Goal: Find specific page/section: Find specific page/section

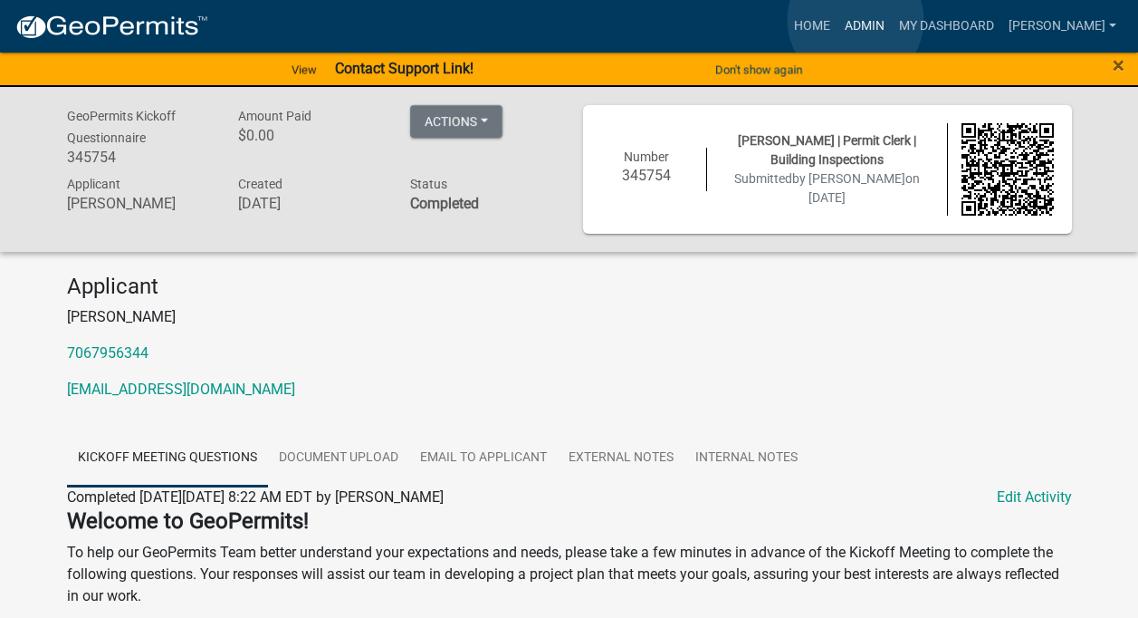
click at [856, 20] on link "Admin" at bounding box center [865, 26] width 54 height 34
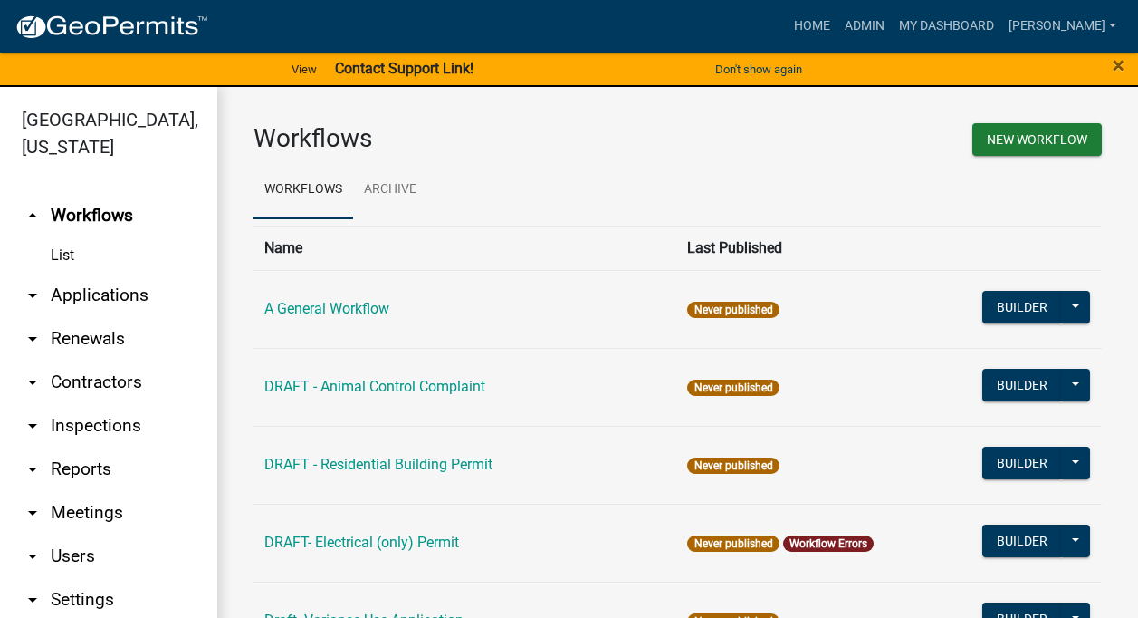
click at [95, 378] on link "arrow_drop_down Contractors" at bounding box center [108, 381] width 217 height 43
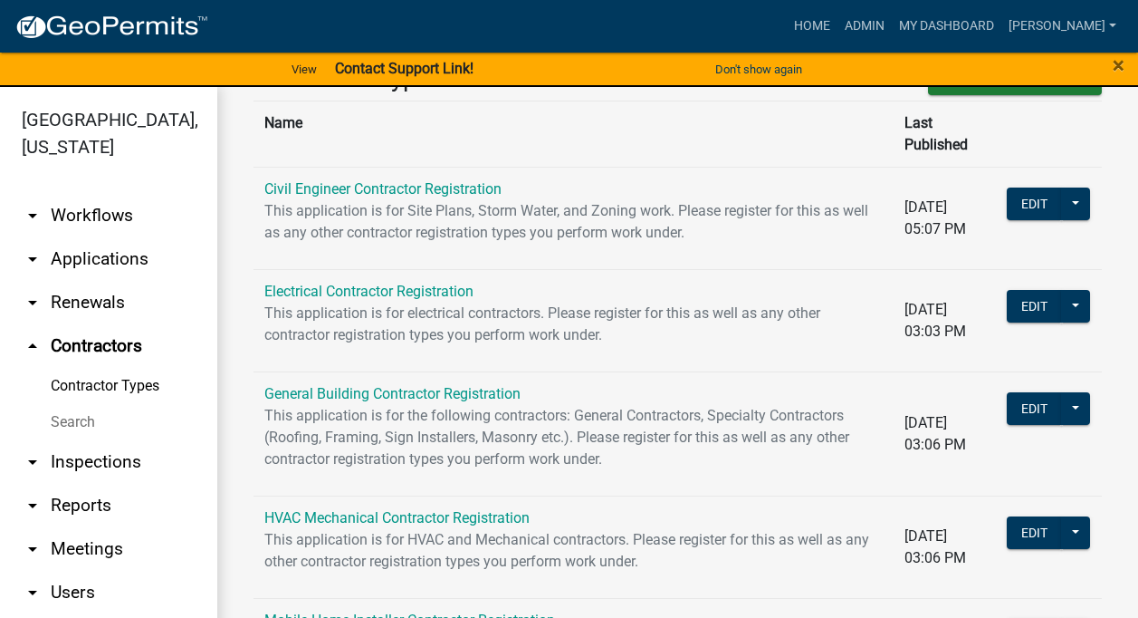
scroll to position [102, 0]
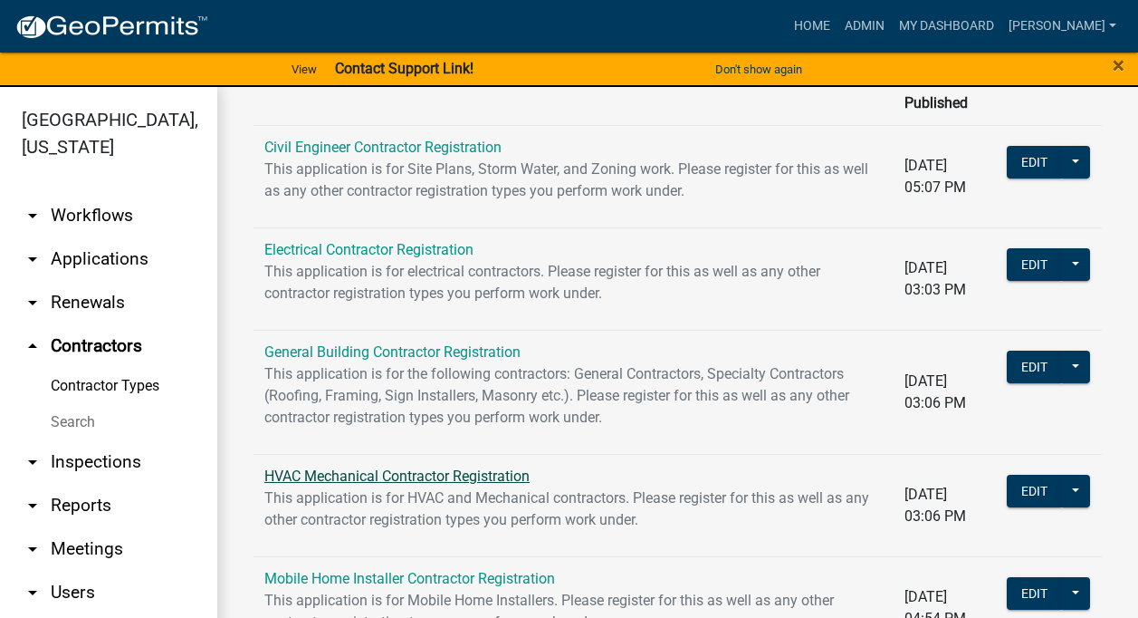
click at [299, 467] on link "HVAC Mechanical Contractor Registration" at bounding box center [396, 475] width 265 height 17
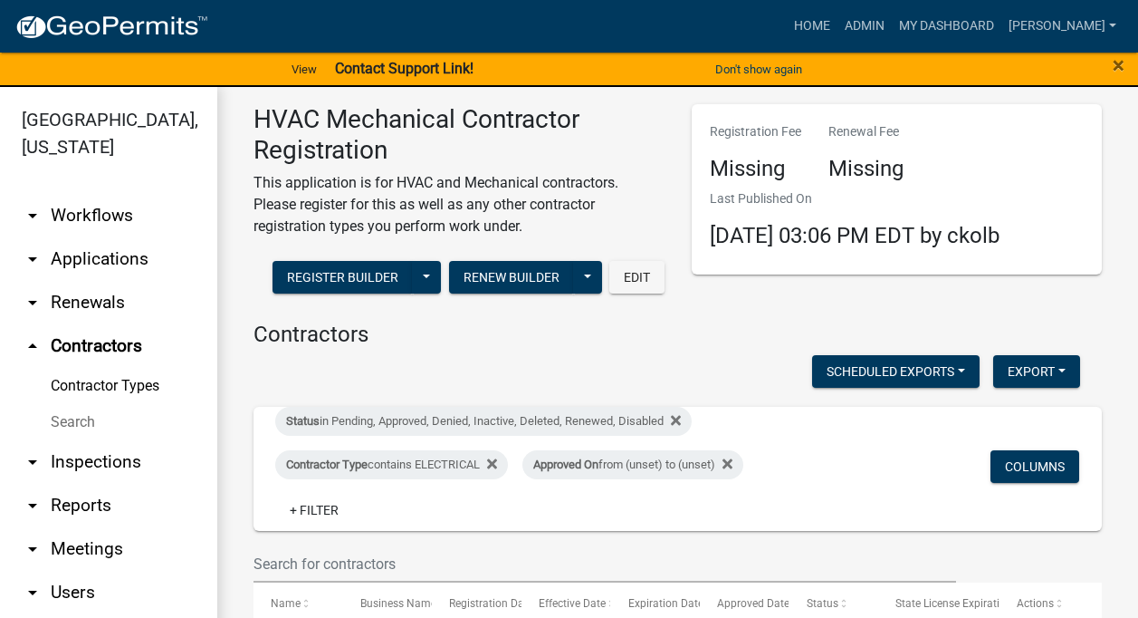
scroll to position [84, 0]
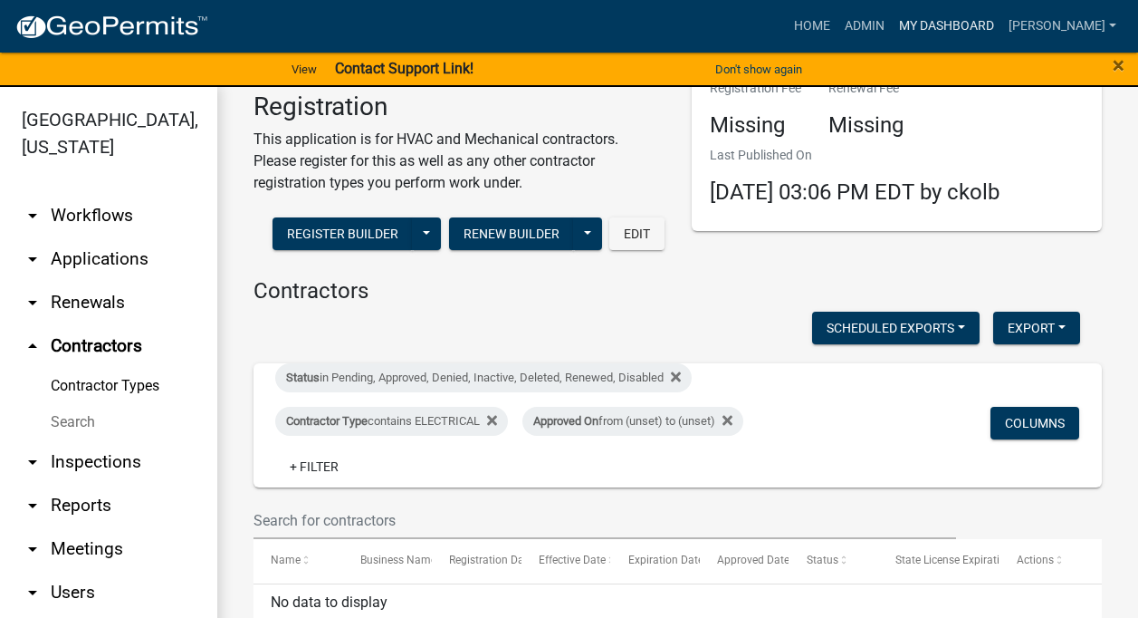
drag, startPoint x: 948, startPoint y: 5, endPoint x: 943, endPoint y: 14, distance: 10.6
click at [948, 5] on nav "Toggle drawer menu more_horiz Home Admin My Dashboard [PERSON_NAME] Admin Accou…" at bounding box center [569, 26] width 1138 height 53
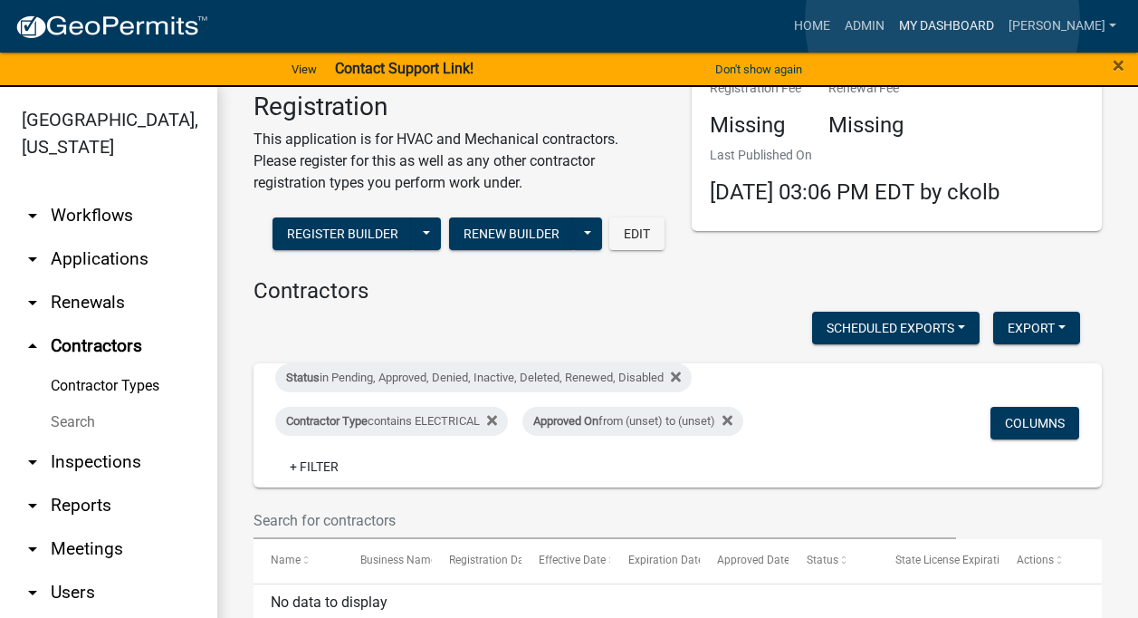
click at [943, 21] on link "My Dashboard" at bounding box center [947, 26] width 110 height 34
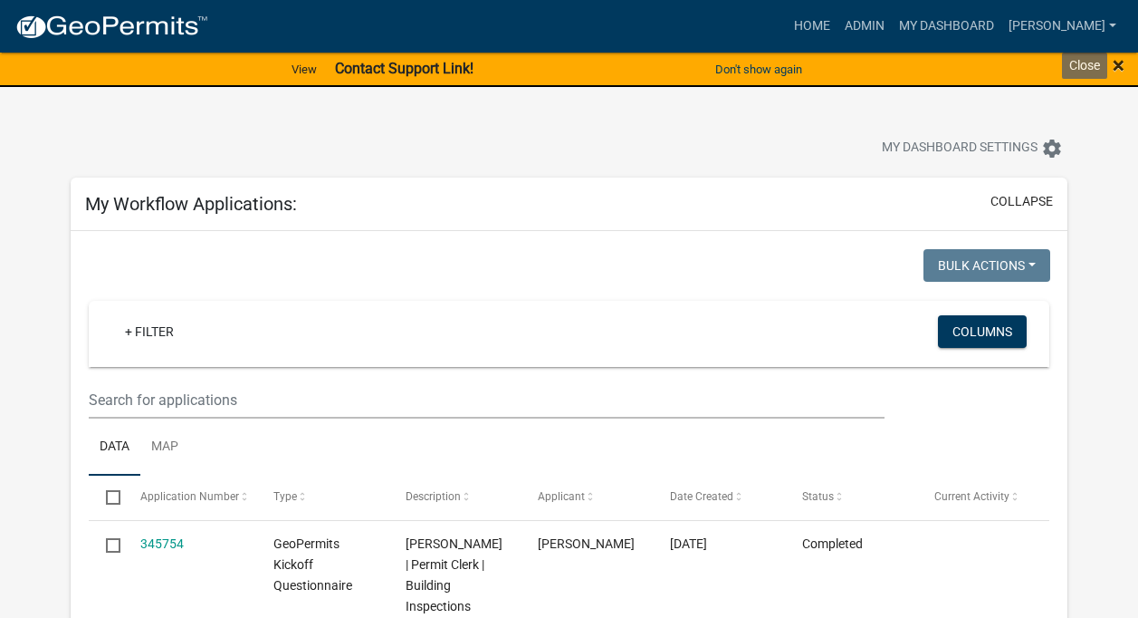
click at [1121, 62] on span "×" at bounding box center [1119, 65] width 12 height 25
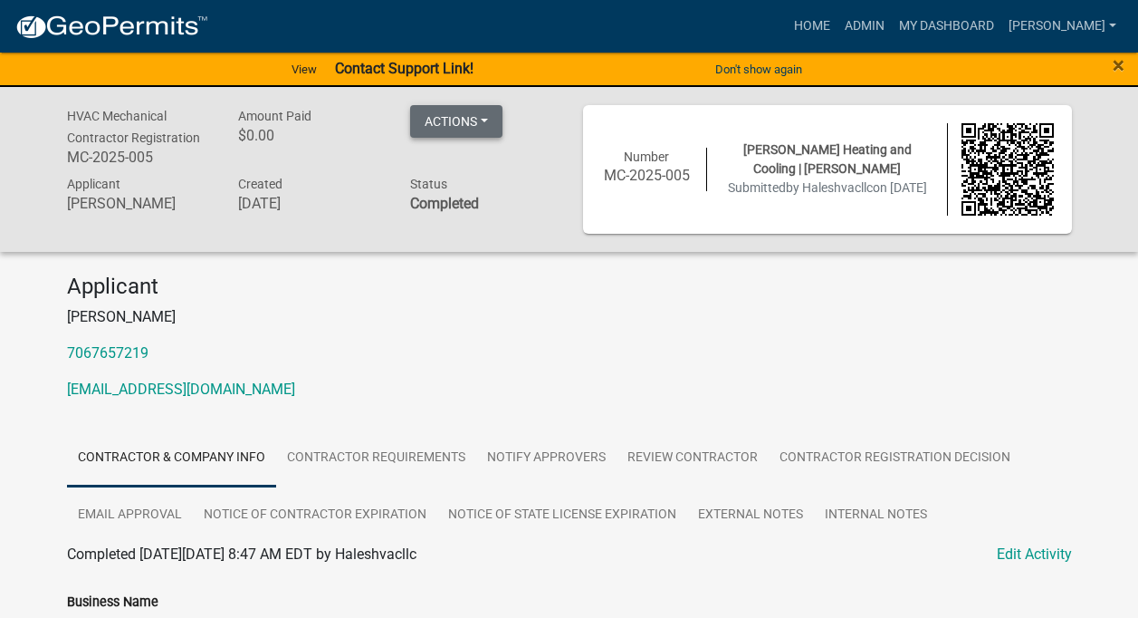
click at [475, 116] on button "Actions" at bounding box center [456, 121] width 92 height 33
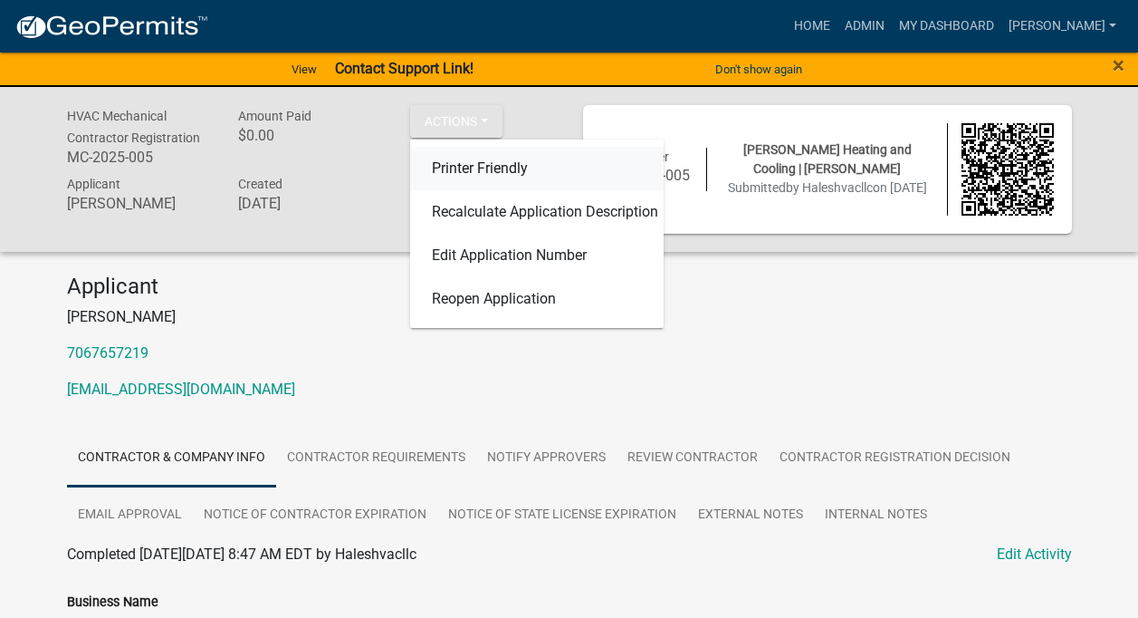
click at [497, 162] on link "Printer Friendly" at bounding box center [537, 168] width 254 height 43
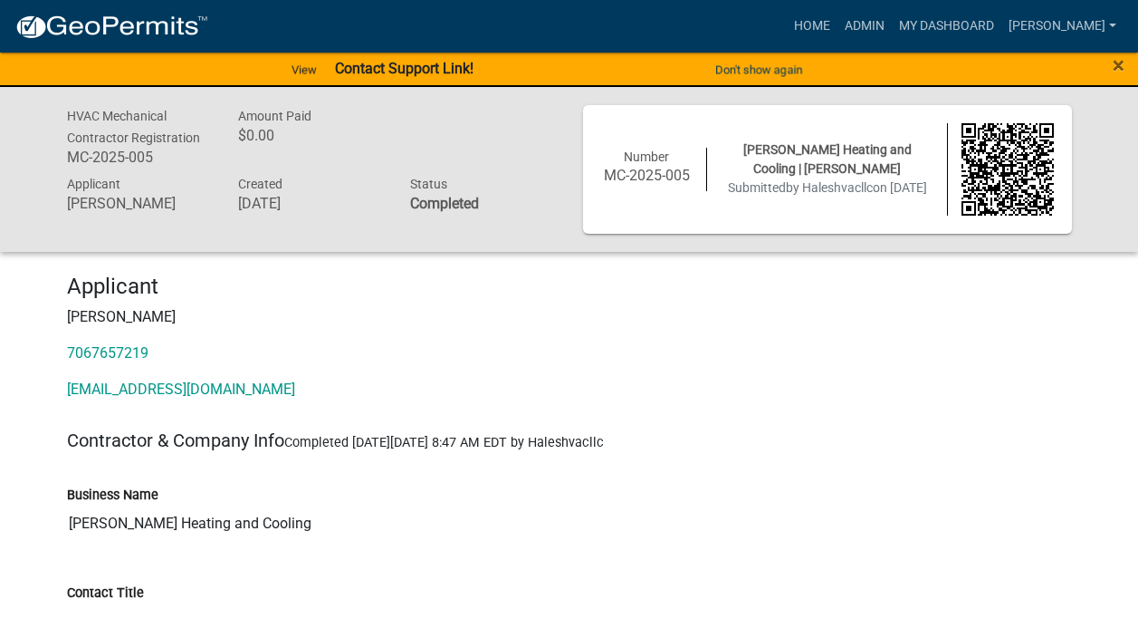
drag, startPoint x: 437, startPoint y: 364, endPoint x: 896, endPoint y: 418, distance: 461.4
